Goal: Transaction & Acquisition: Purchase product/service

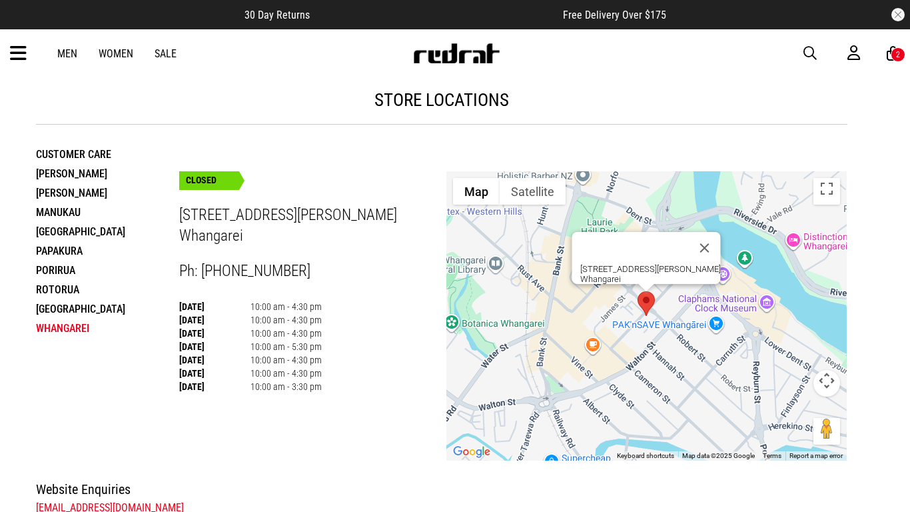
click at [812, 51] on span "button" at bounding box center [810, 53] width 13 height 16
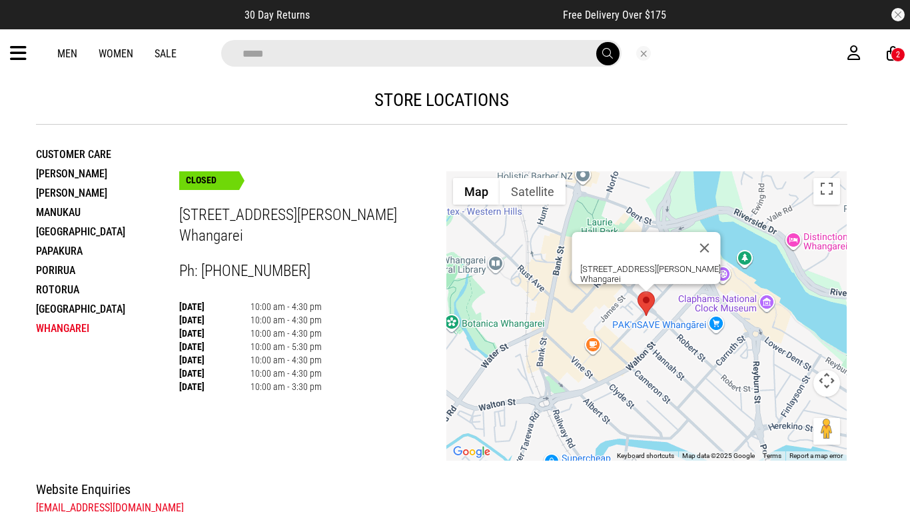
type input "*****"
click at [596, 42] on button "submit" at bounding box center [607, 53] width 23 height 23
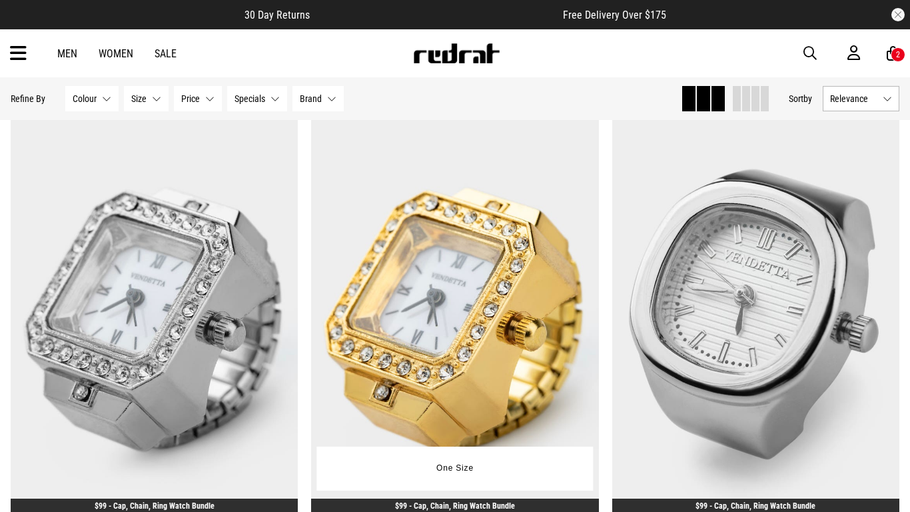
scroll to position [99, 0]
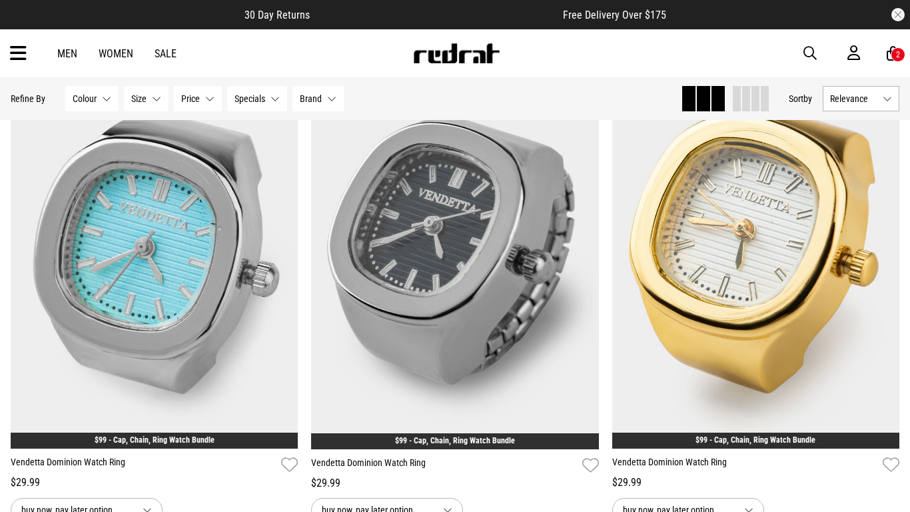
scroll to position [693, 0]
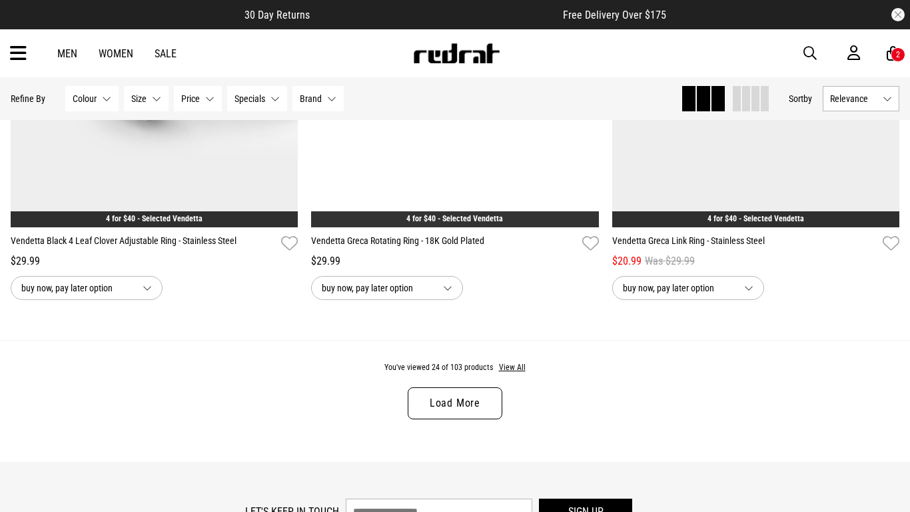
scroll to position [3995, 0]
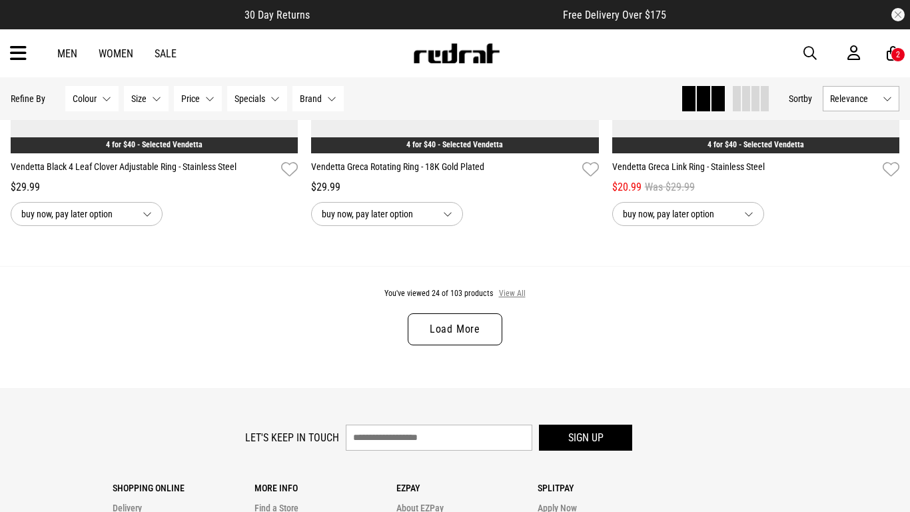
click at [518, 295] on button "View All" at bounding box center [512, 294] width 28 height 12
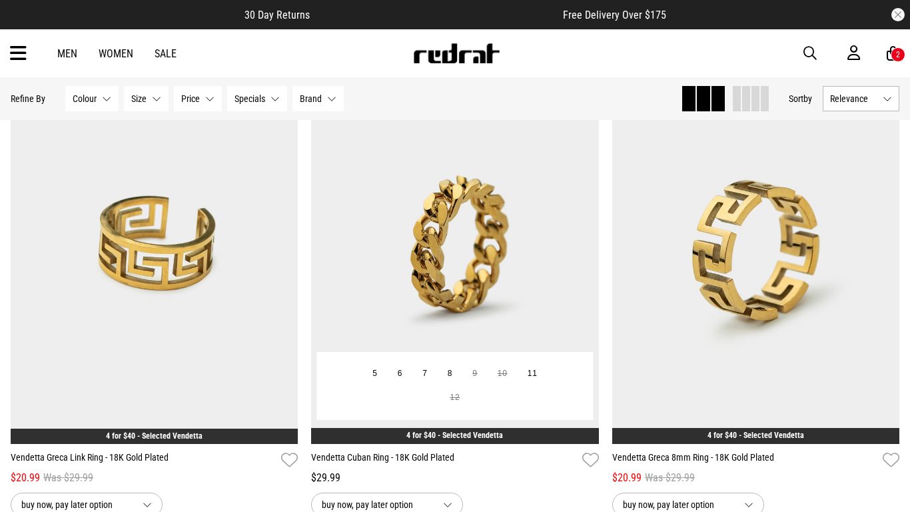
scroll to position [4222, 0]
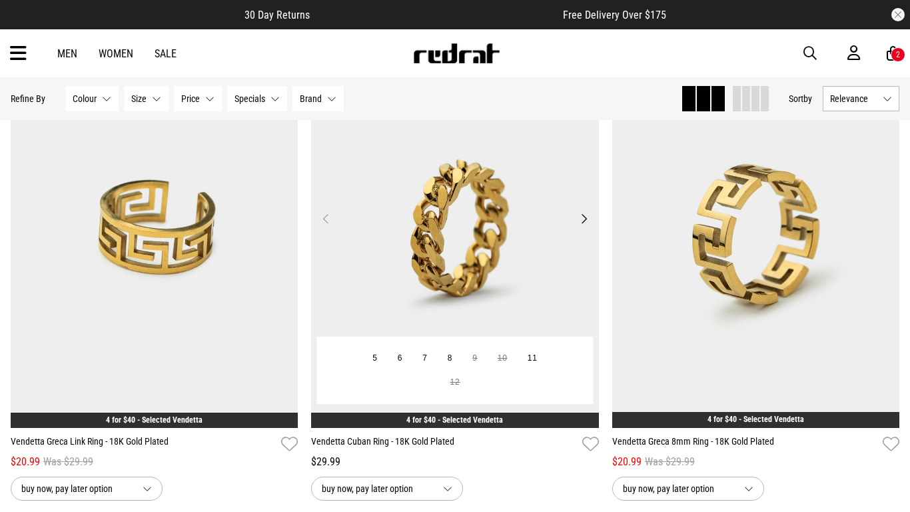
click at [581, 218] on button "Next" at bounding box center [584, 219] width 17 height 16
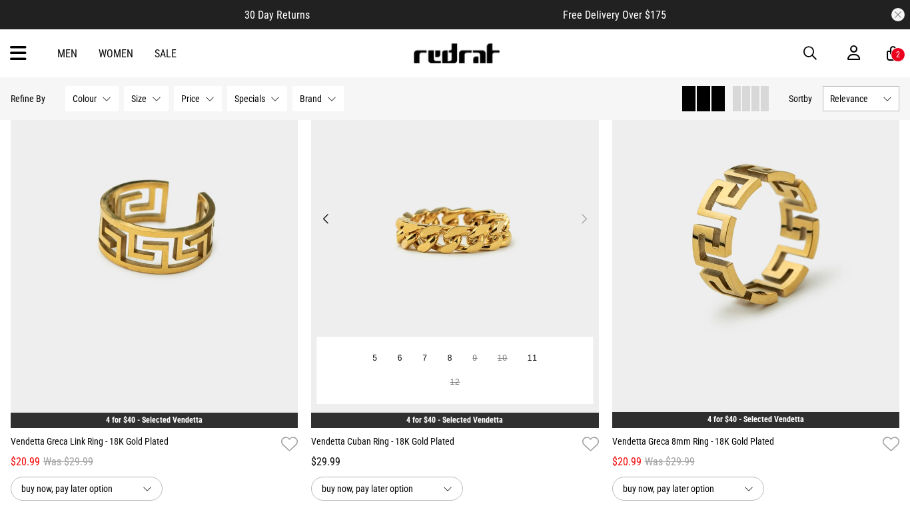
click at [582, 220] on button "Next" at bounding box center [584, 219] width 17 height 16
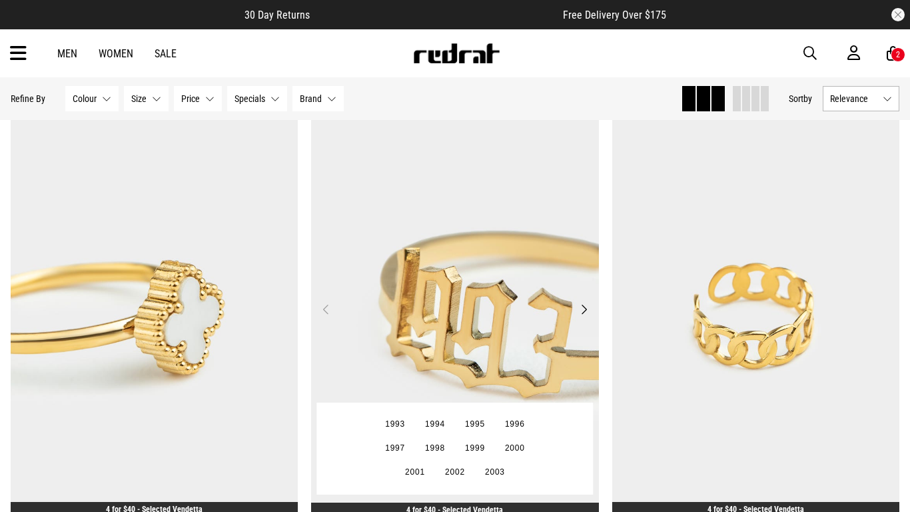
scroll to position [5139, 0]
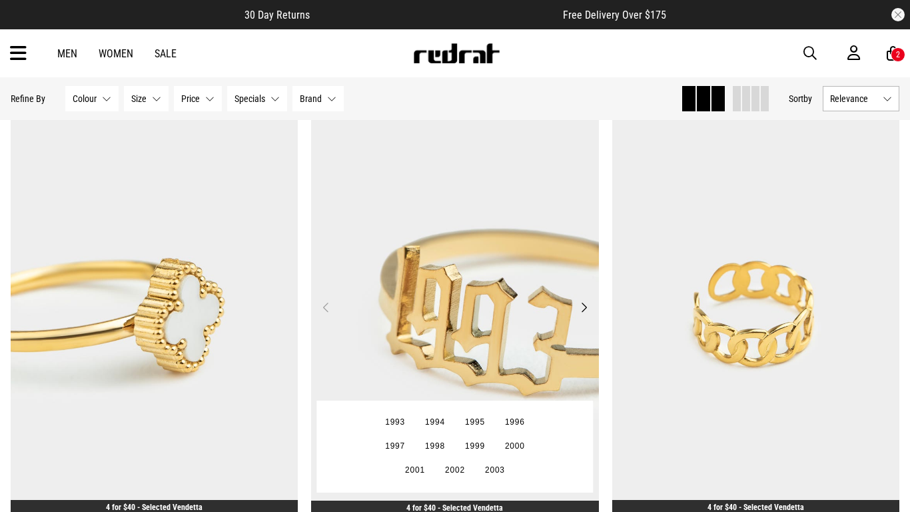
click at [587, 304] on button "Next" at bounding box center [584, 307] width 17 height 16
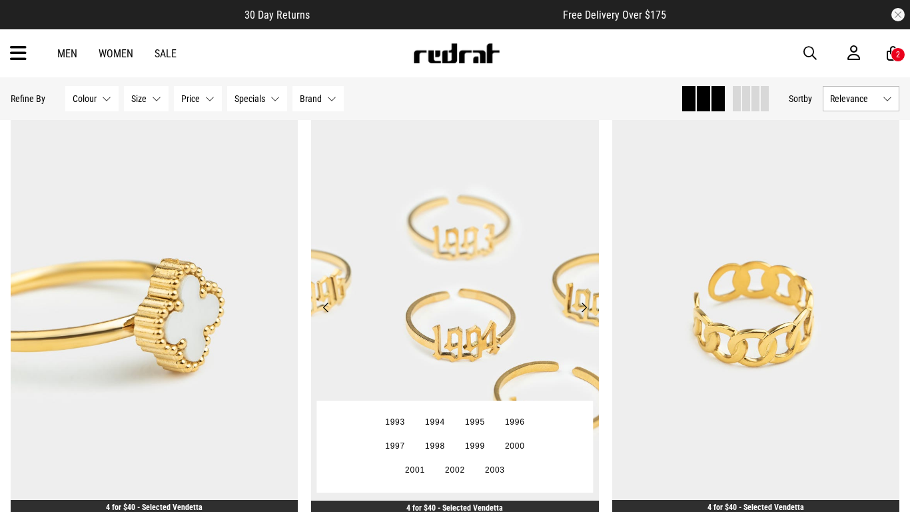
click at [583, 303] on button "Next" at bounding box center [584, 307] width 17 height 16
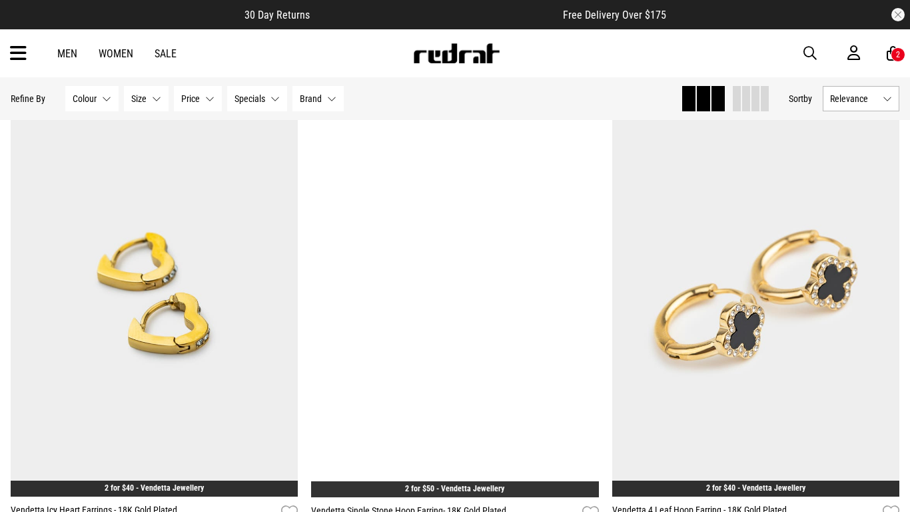
scroll to position [7749, 0]
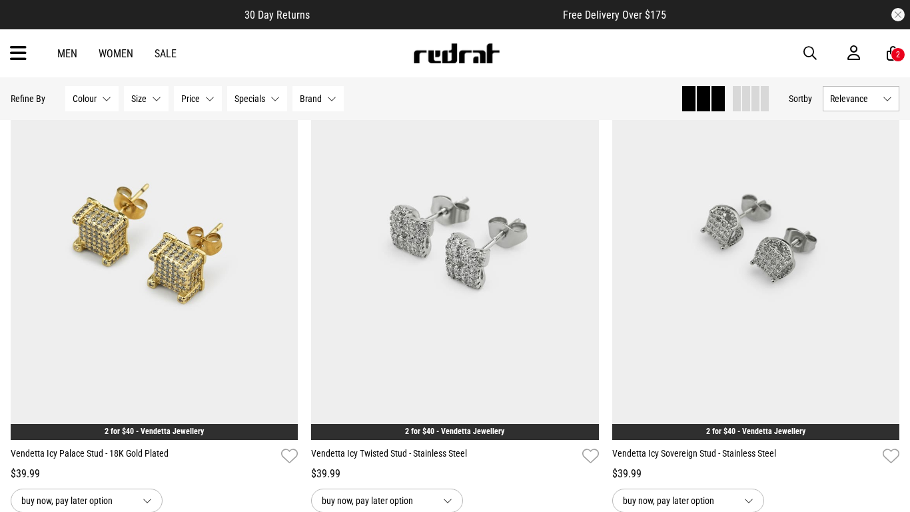
scroll to position [11771, 0]
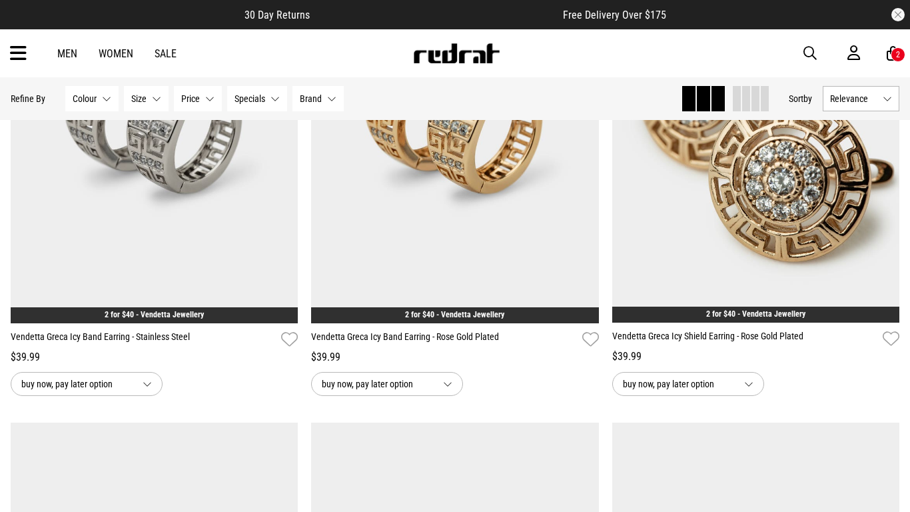
scroll to position [10330, 0]
